Goal: Book appointment/travel/reservation

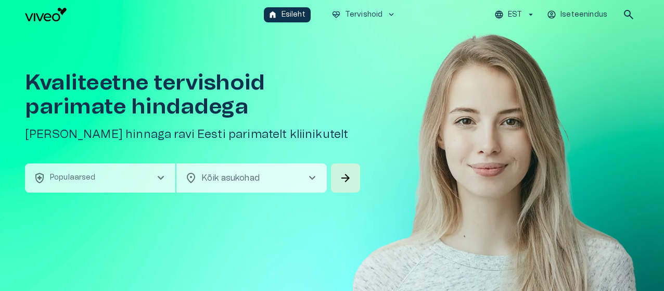
click at [312, 177] on span "chevron_right" at bounding box center [312, 178] width 12 height 12
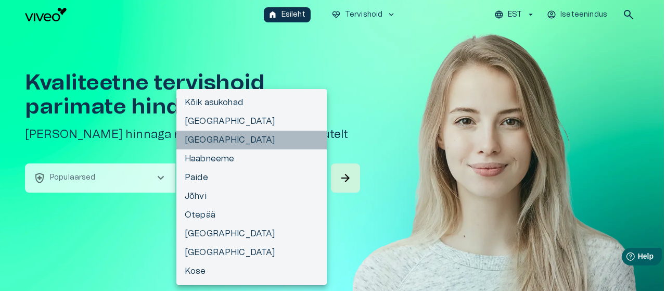
click at [192, 141] on li "[GEOGRAPHIC_DATA]" at bounding box center [251, 140] width 150 height 19
type input "**********"
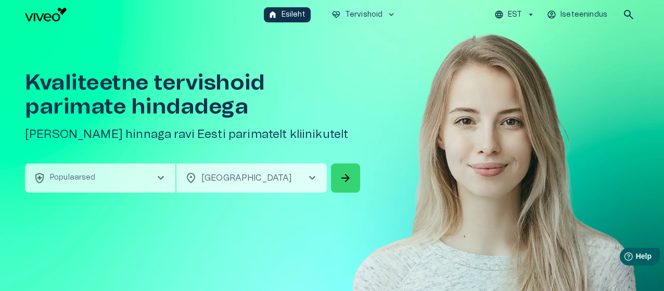
click at [344, 178] on span "arrow_forward" at bounding box center [345, 178] width 12 height 12
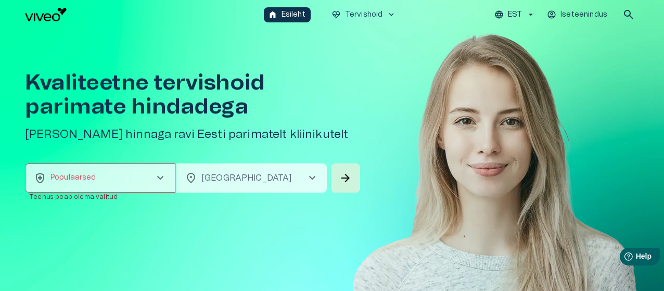
click at [164, 178] on span "chevron_right" at bounding box center [160, 178] width 12 height 12
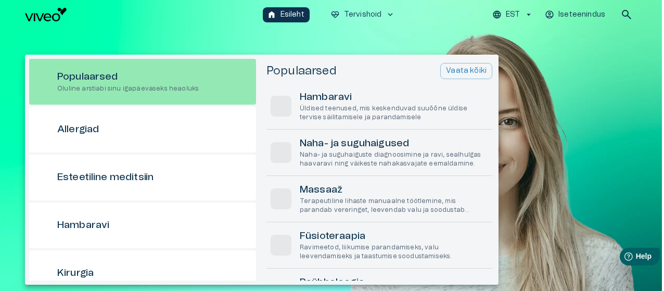
scroll to position [29, 0]
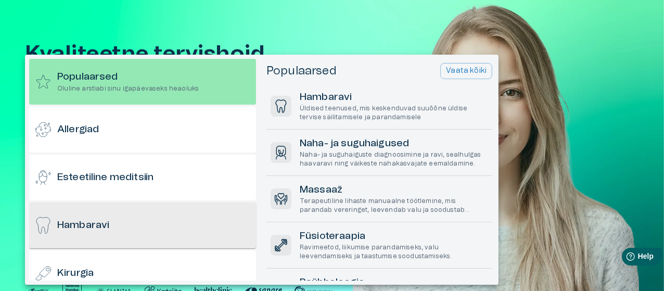
click at [199, 241] on div "Hambaravi" at bounding box center [142, 225] width 227 height 46
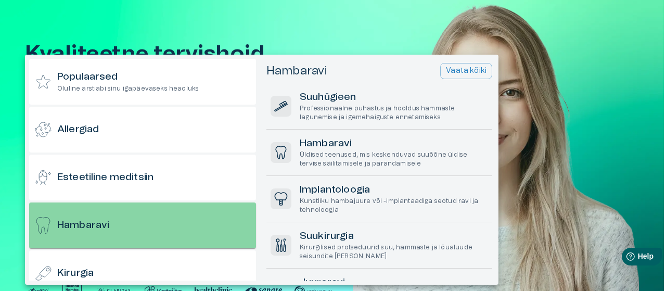
click at [187, 224] on div "Hambaravi" at bounding box center [142, 225] width 227 height 46
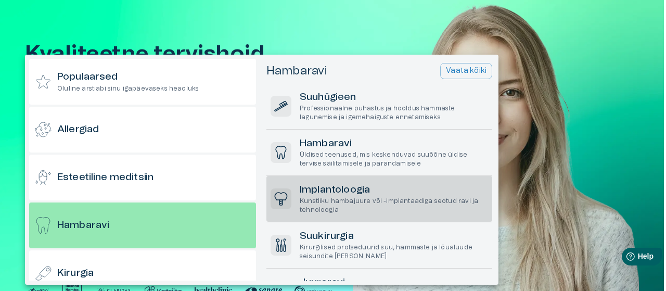
click at [341, 190] on h6 "Implantoloogia" at bounding box center [394, 190] width 188 height 14
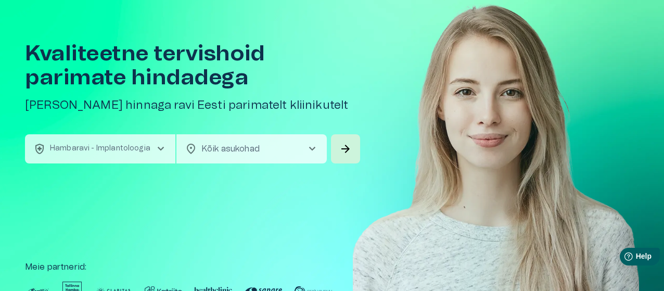
click at [310, 150] on span "chevron_right" at bounding box center [312, 149] width 12 height 12
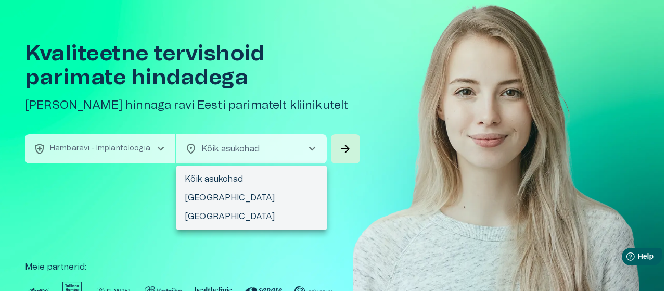
click at [251, 221] on li "[GEOGRAPHIC_DATA]" at bounding box center [251, 216] width 150 height 19
type input "**********"
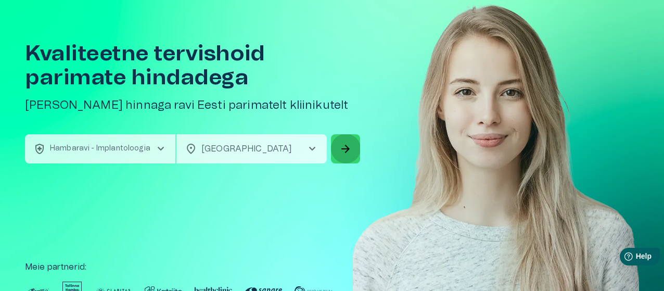
click at [349, 145] on span "arrow_forward" at bounding box center [345, 149] width 12 height 12
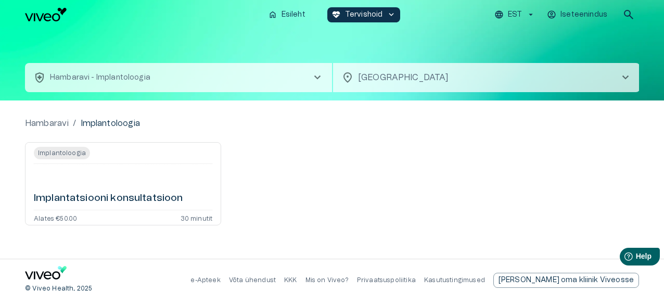
scroll to position [10, 0]
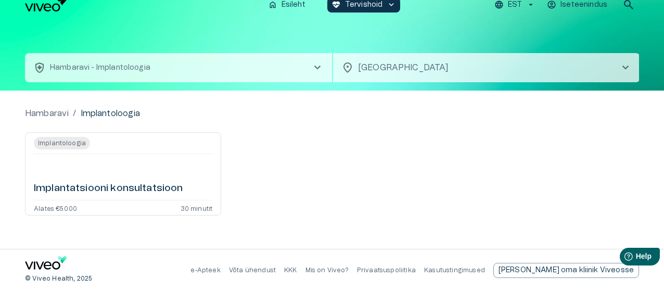
click at [624, 69] on span "chevron_right" at bounding box center [625, 67] width 12 height 12
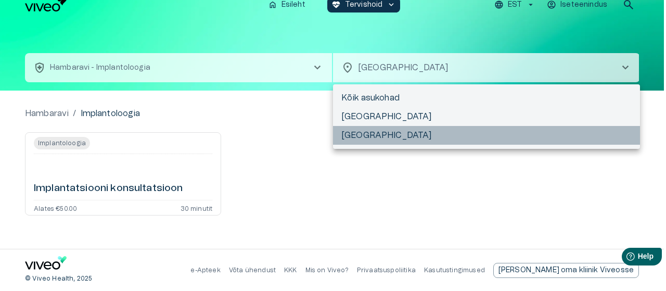
click at [432, 137] on li "[GEOGRAPHIC_DATA]" at bounding box center [486, 135] width 307 height 19
